Goal: Use online tool/utility: Utilize a website feature to perform a specific function

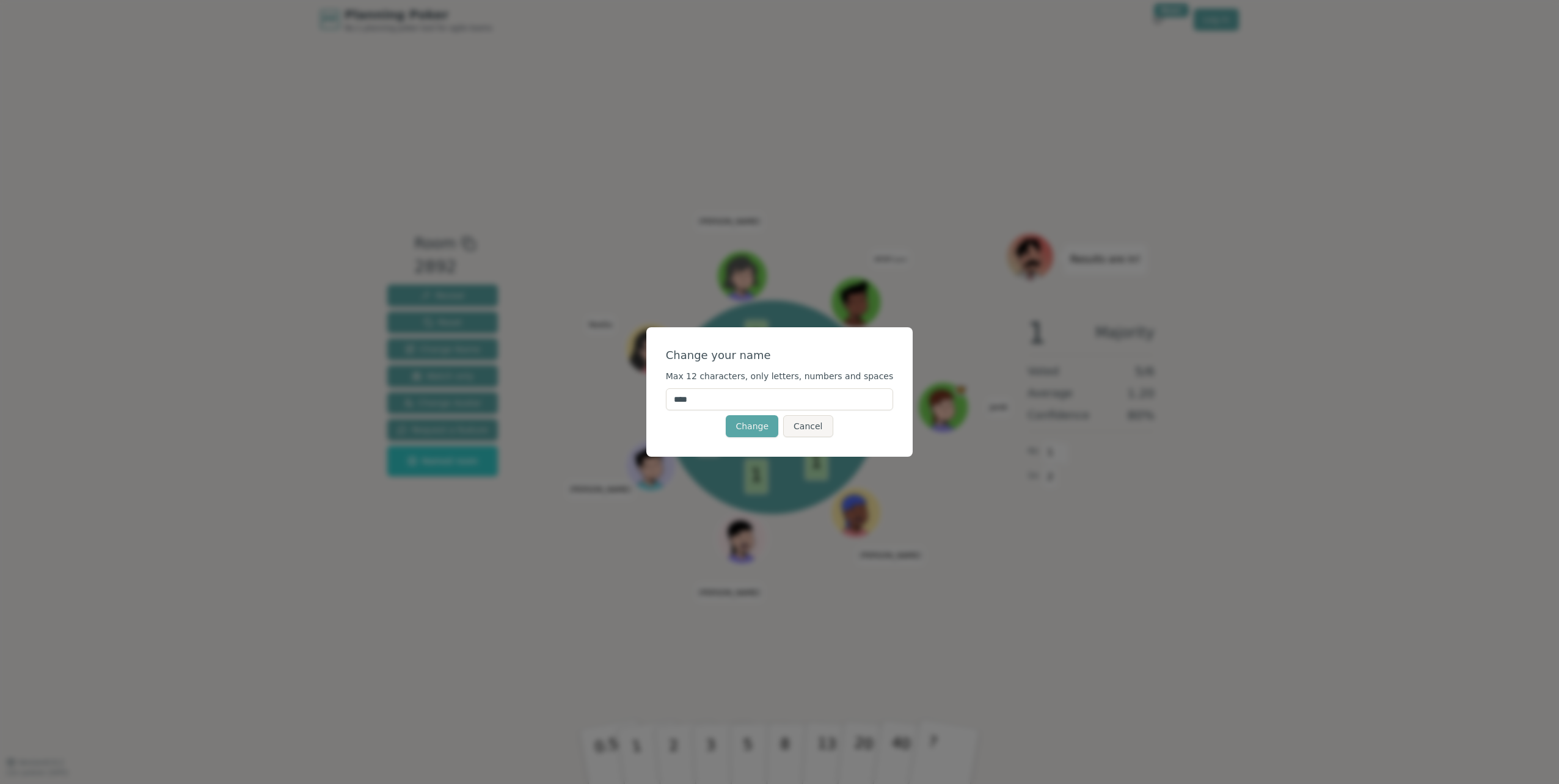
click at [697, 400] on input "****" at bounding box center [780, 400] width 228 height 22
type input "******"
click button "Change" at bounding box center [752, 426] width 53 height 22
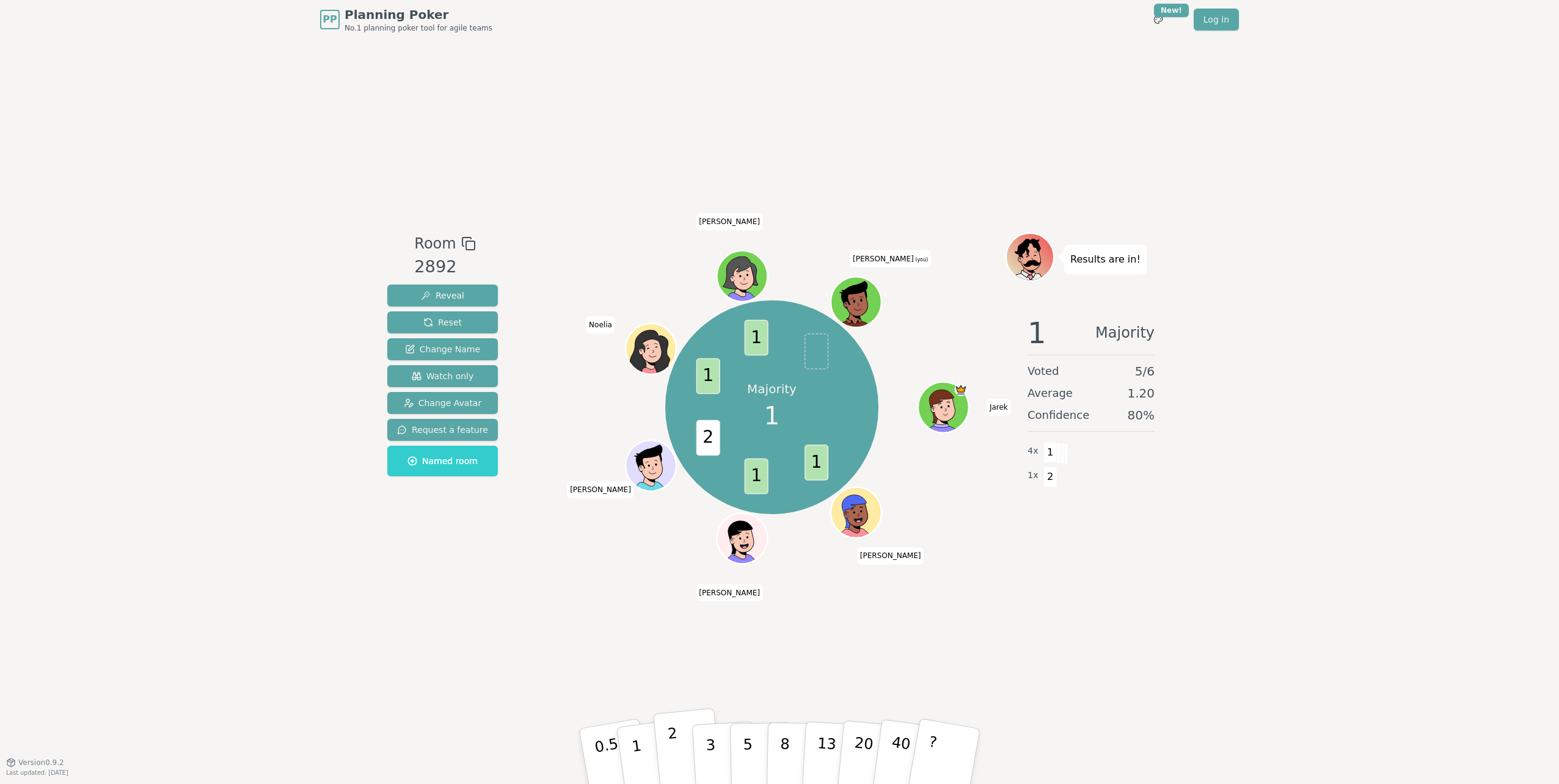
click at [672, 740] on p "2" at bounding box center [675, 758] width 16 height 66
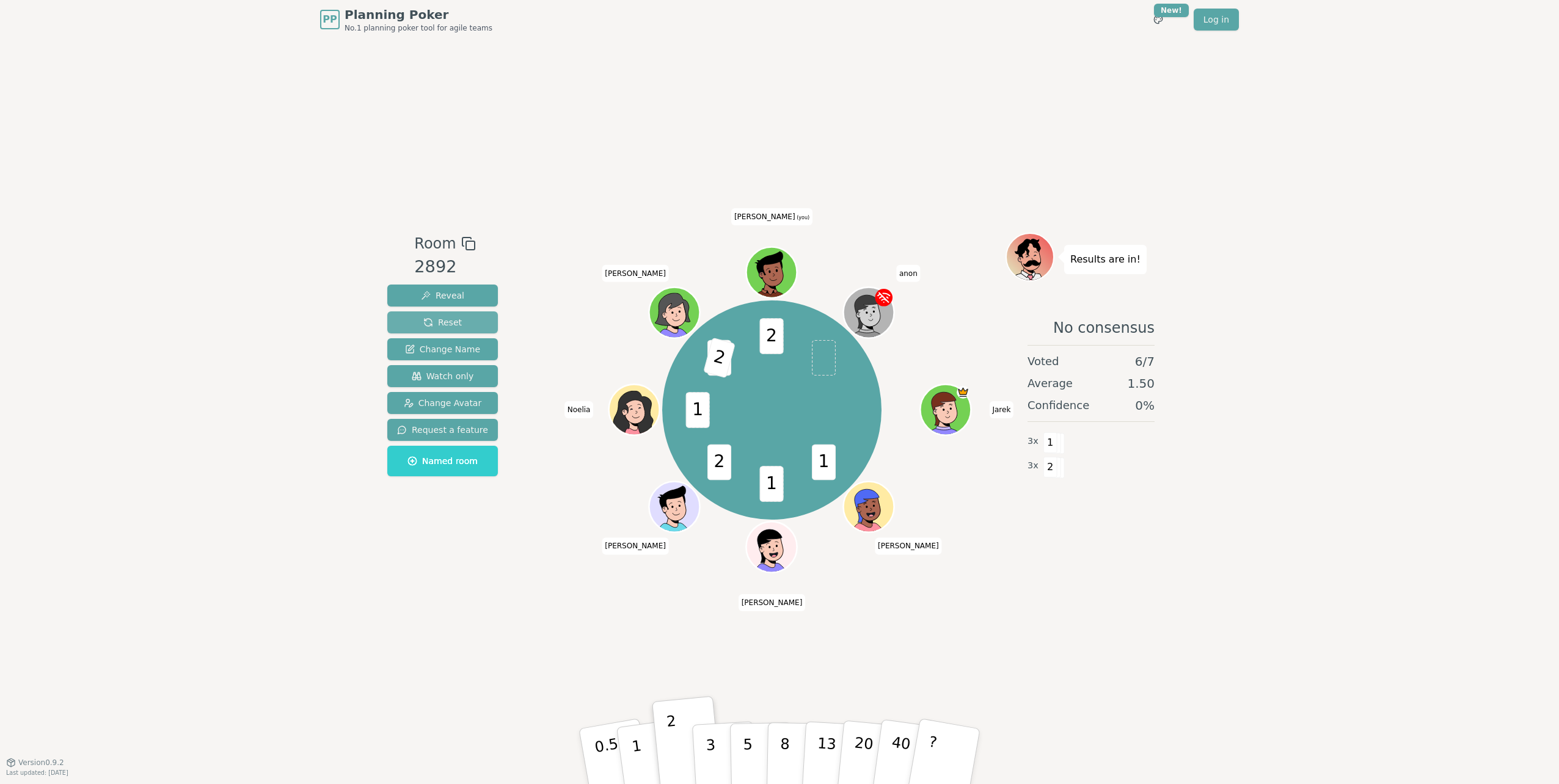
click at [427, 319] on span "Reset" at bounding box center [442, 323] width 39 height 13
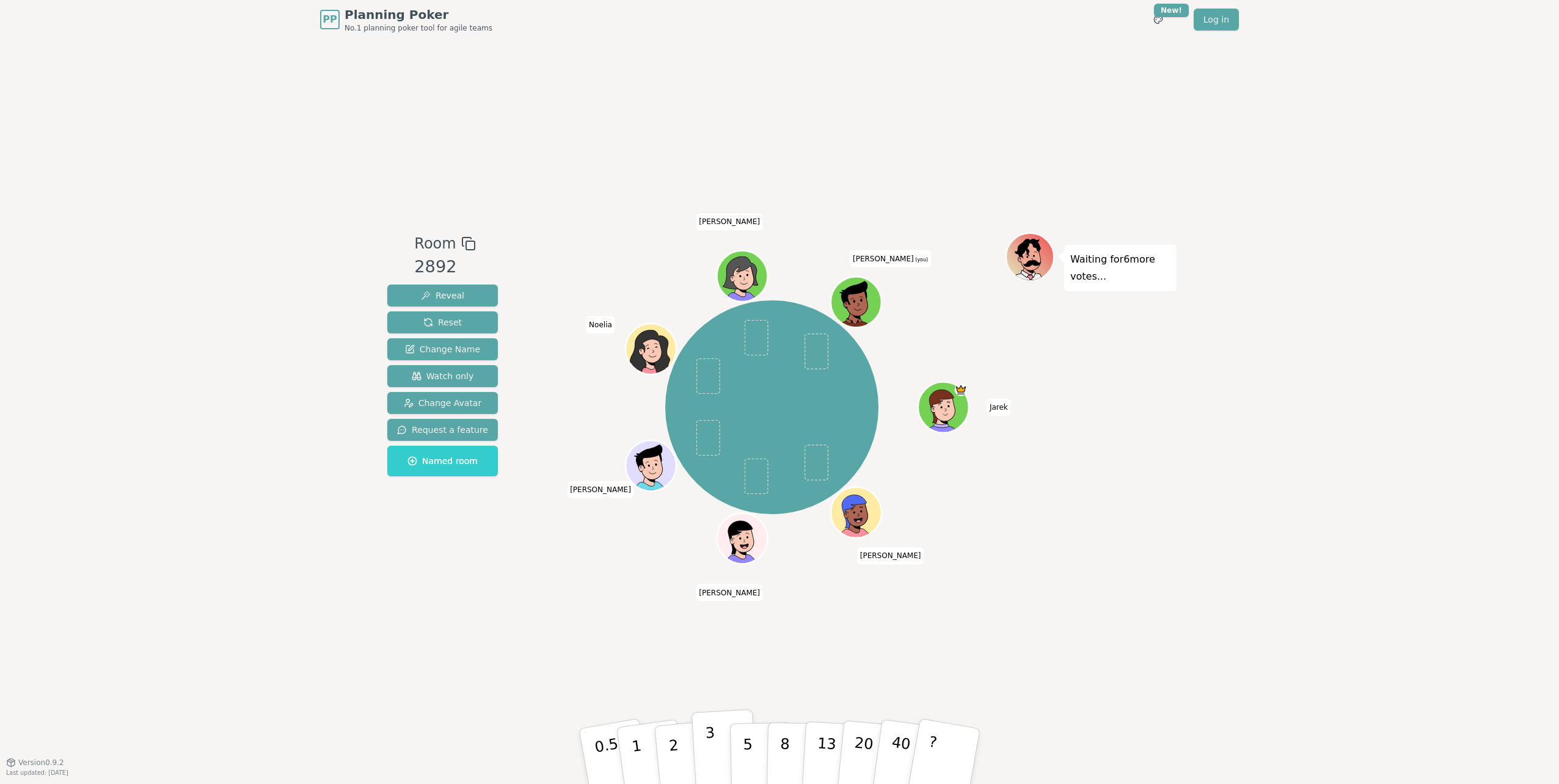
click at [712, 761] on p "3" at bounding box center [712, 757] width 13 height 66
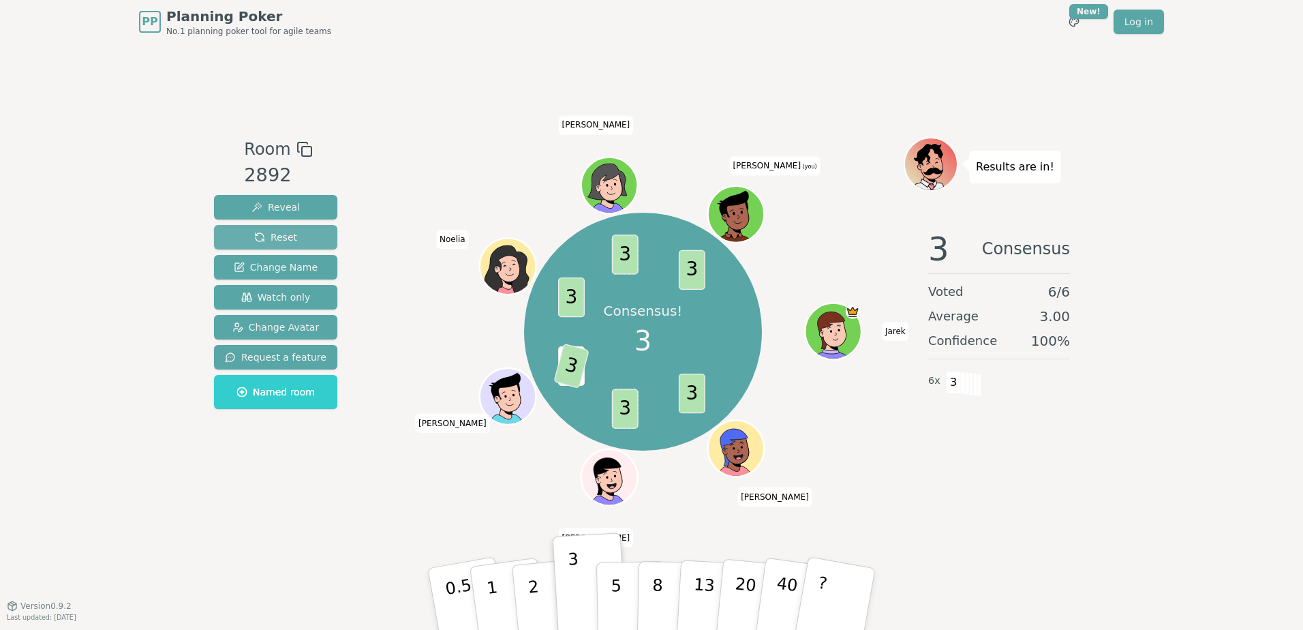
click at [293, 240] on button "Reset" at bounding box center [275, 237] width 123 height 25
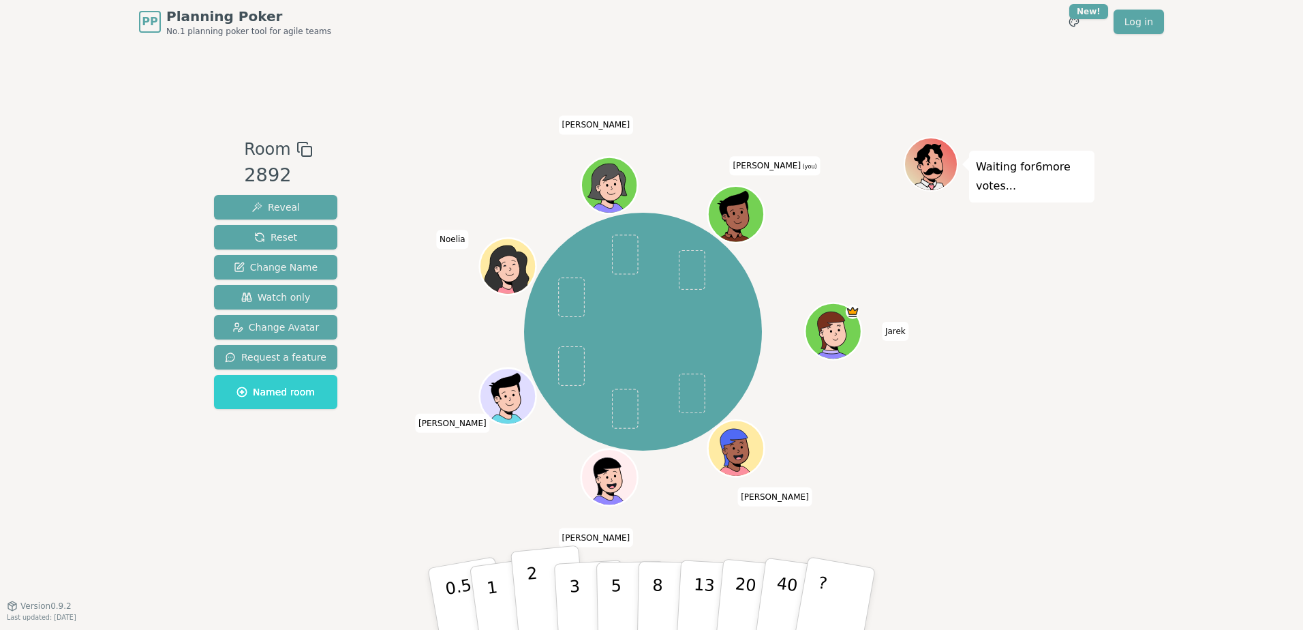
click at [533, 602] on p "2" at bounding box center [535, 601] width 18 height 74
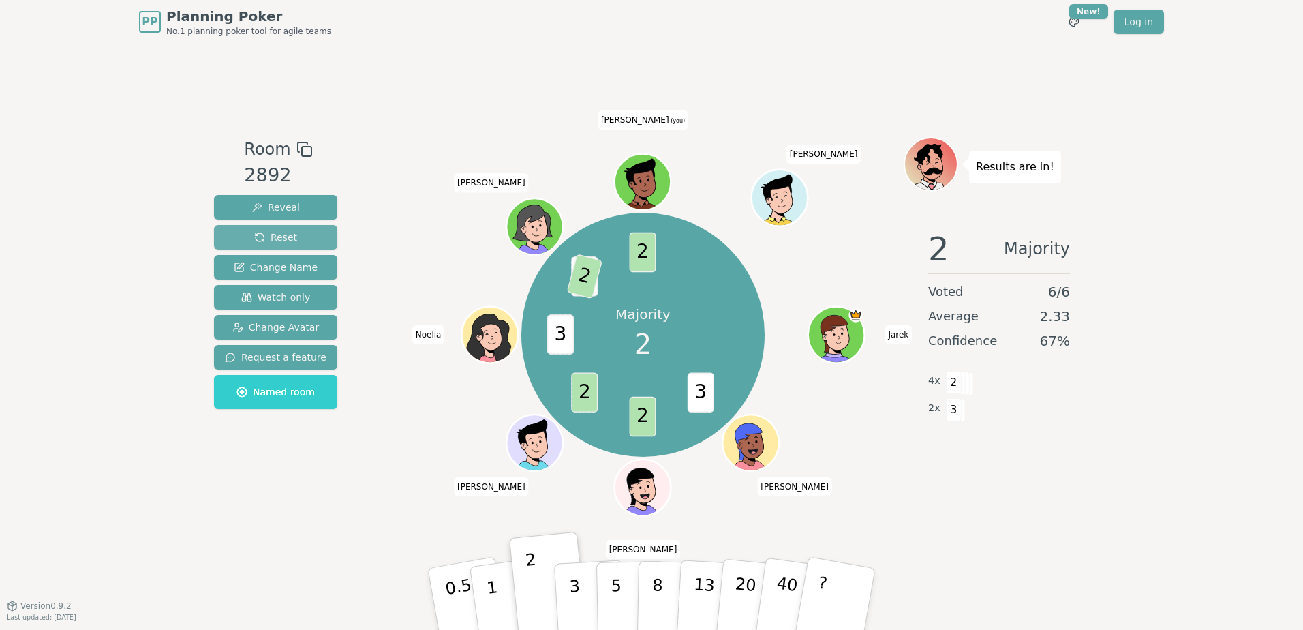
click at [318, 240] on button "Reset" at bounding box center [275, 237] width 123 height 25
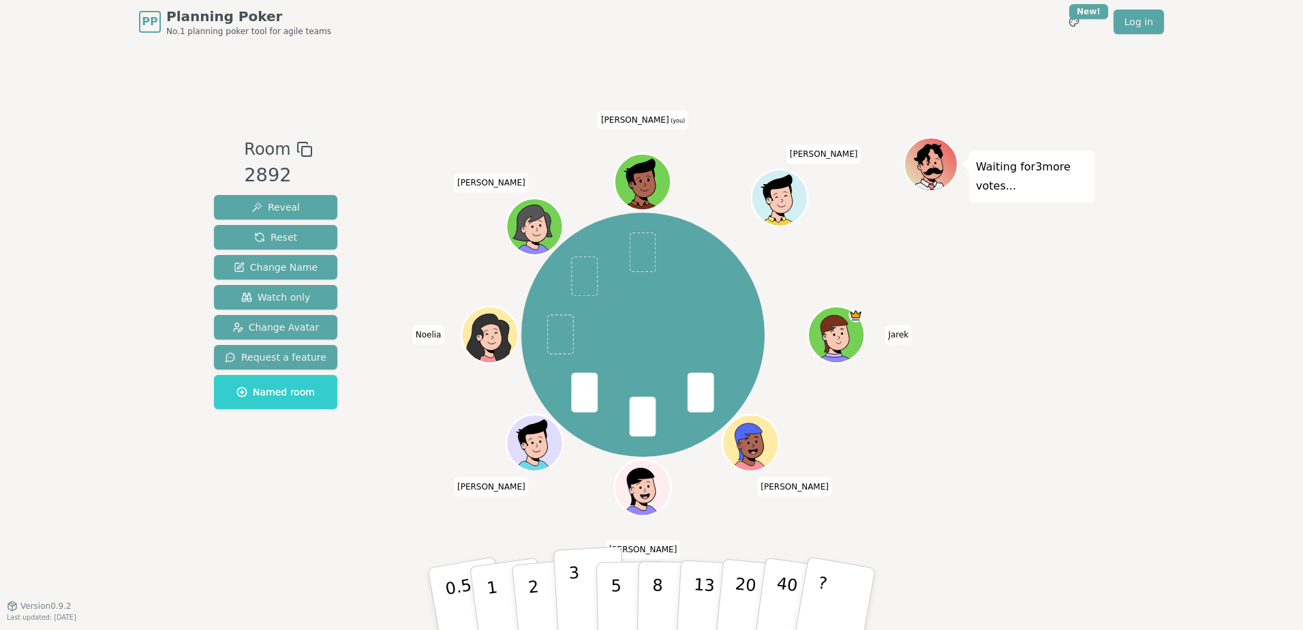
click at [570, 595] on p "3" at bounding box center [575, 600] width 15 height 74
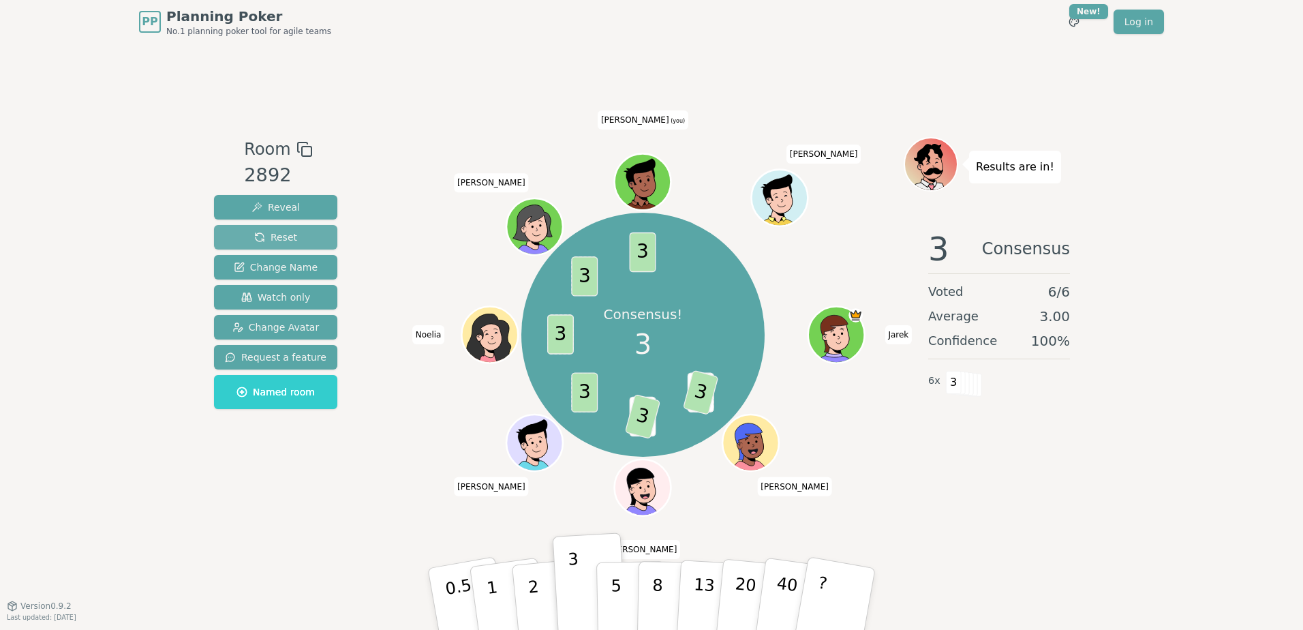
click at [298, 240] on button "Reset" at bounding box center [275, 237] width 123 height 25
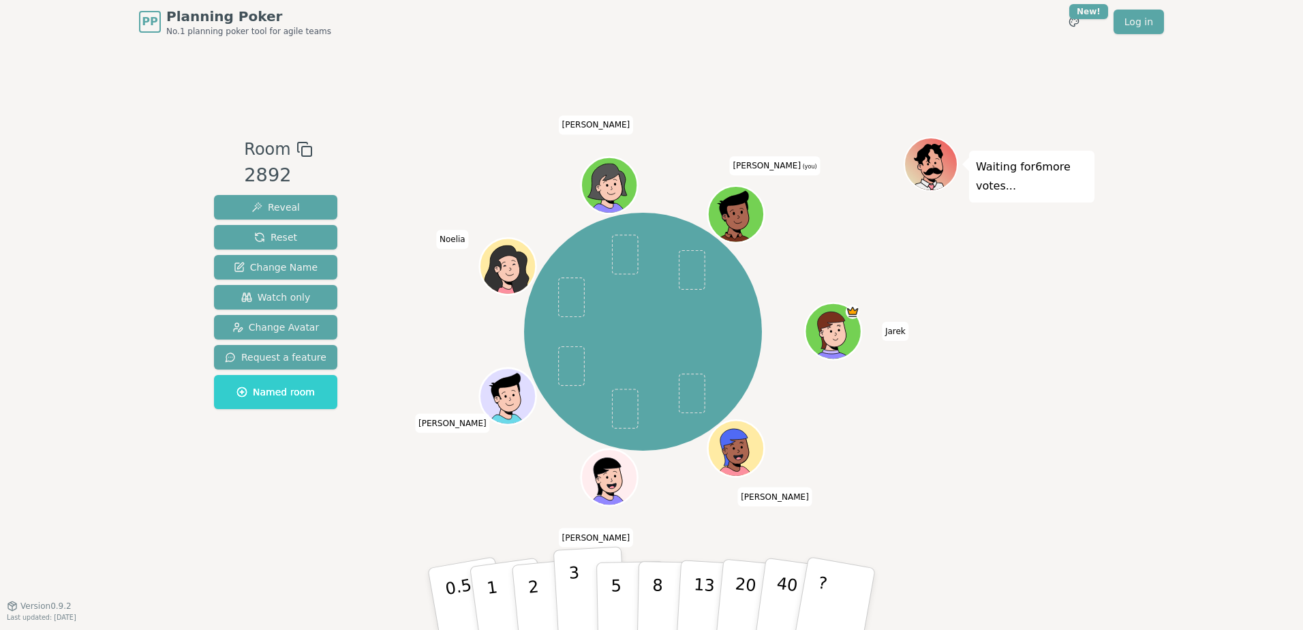
click at [582, 598] on button "3" at bounding box center [590, 599] width 74 height 106
